Goal: Information Seeking & Learning: Check status

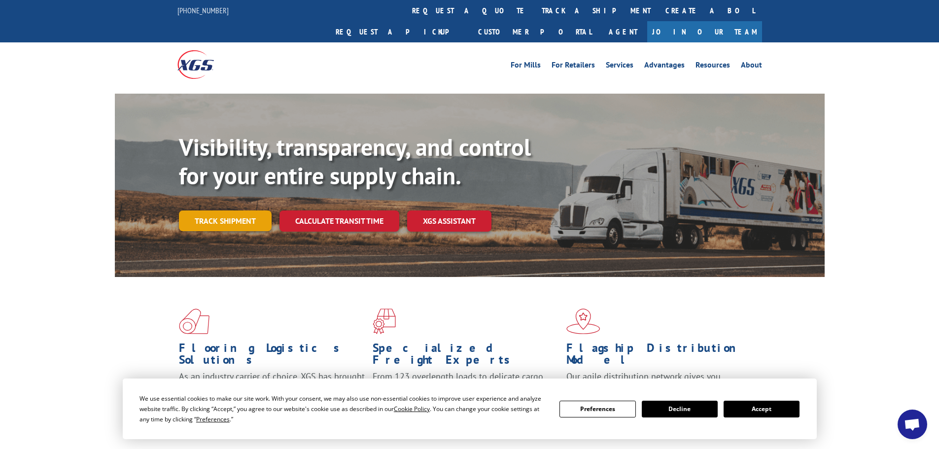
drag, startPoint x: 232, startPoint y: 202, endPoint x: 235, endPoint y: 196, distance: 6.4
click at [233, 211] on link "Track shipment" at bounding box center [225, 221] width 93 height 21
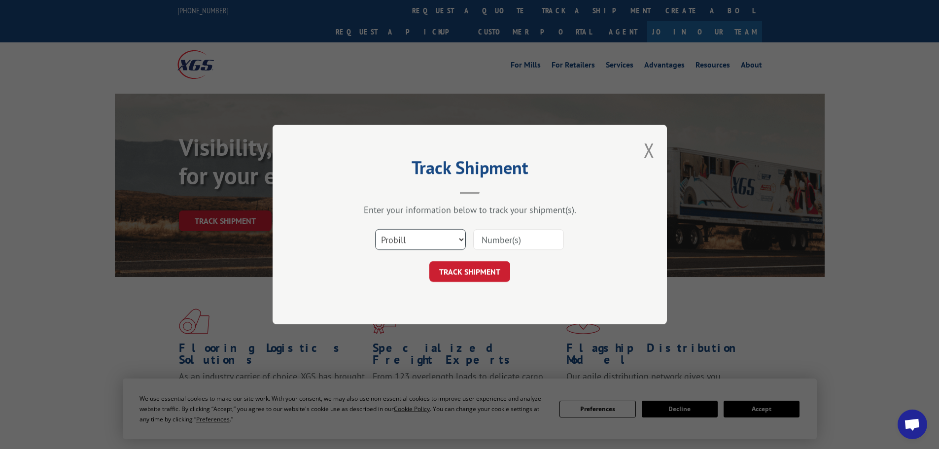
click at [399, 239] on select "Select category... Probill BOL PO" at bounding box center [420, 239] width 91 height 21
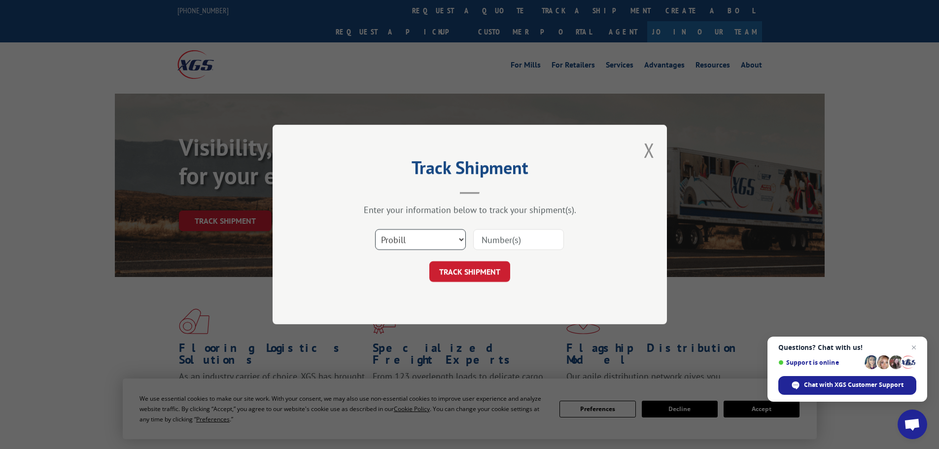
select select "po"
click at [375, 229] on select "Select category... Probill BOL PO" at bounding box center [420, 239] width 91 height 21
paste input "29521719"
type input "29521719"
drag, startPoint x: 480, startPoint y: 274, endPoint x: 480, endPoint y: 268, distance: 5.4
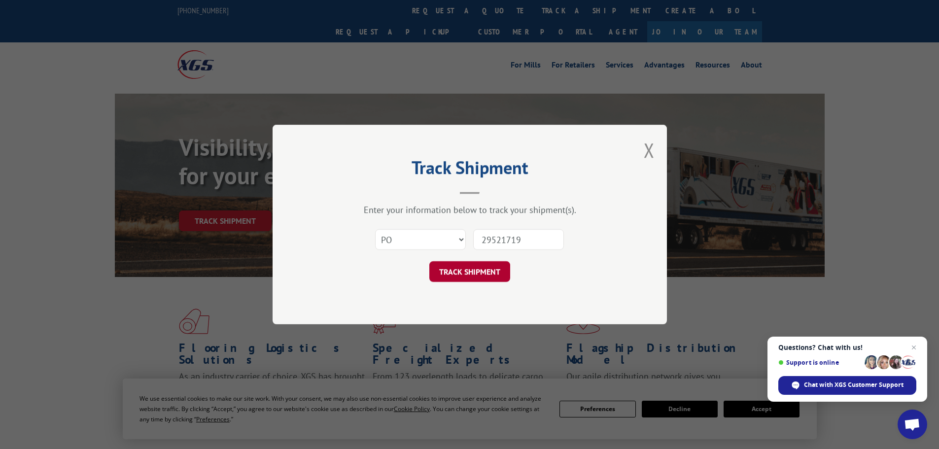
click at [480, 273] on button "TRACK SHIPMENT" at bounding box center [469, 271] width 81 height 21
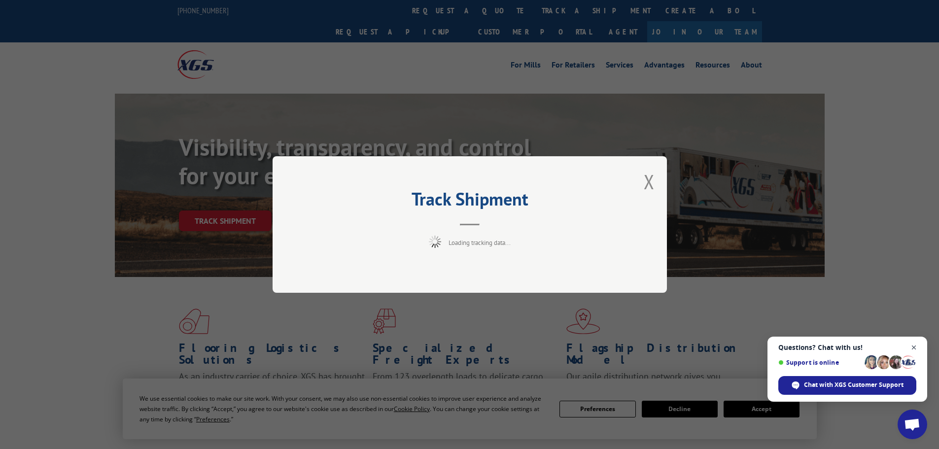
click at [915, 348] on span "Open chat" at bounding box center [914, 348] width 12 height 12
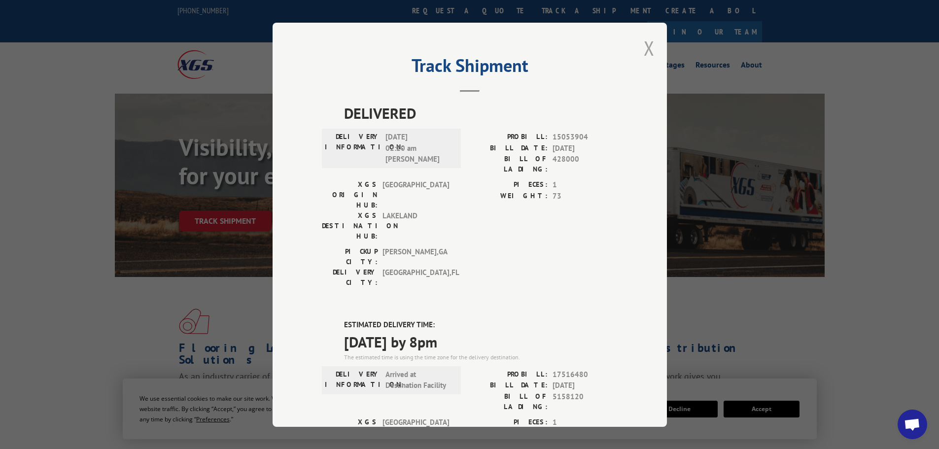
drag, startPoint x: 647, startPoint y: 47, endPoint x: 538, endPoint y: 5, distance: 116.8
click at [647, 46] on button "Close modal" at bounding box center [649, 48] width 11 height 26
